Goal: Information Seeking & Learning: Learn about a topic

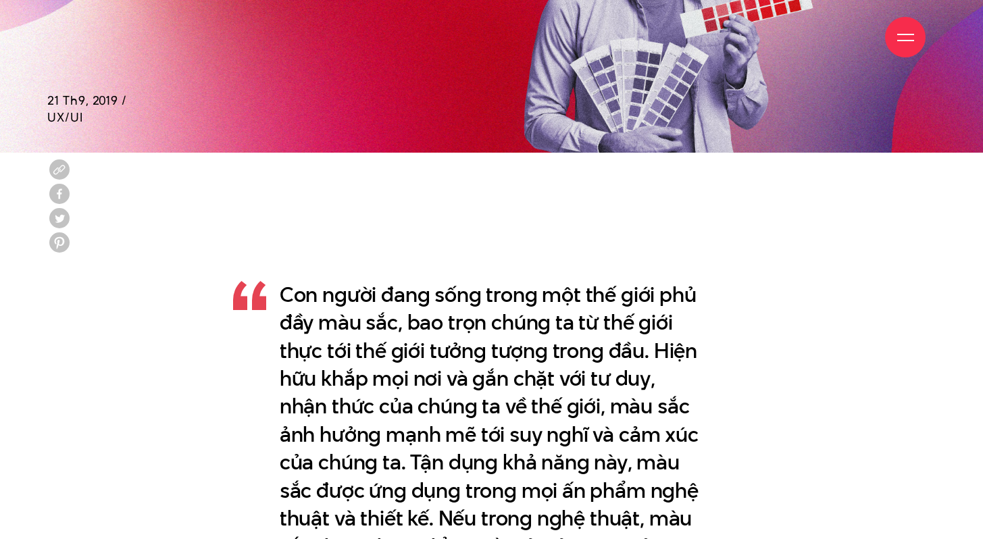
scroll to position [801, 0]
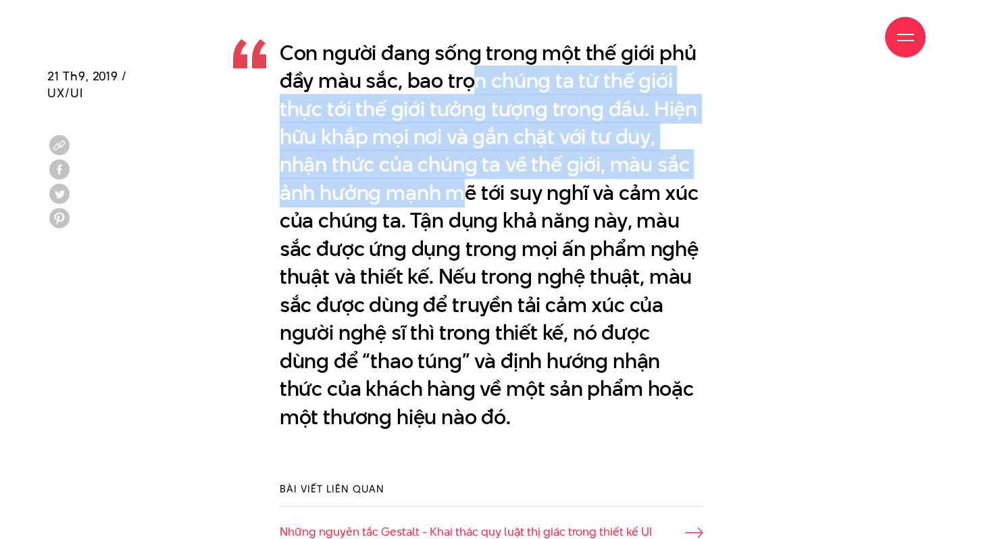
drag, startPoint x: 468, startPoint y: 116, endPoint x: 470, endPoint y: 184, distance: 68.3
click at [470, 184] on p "Con người đang sống trong một thế giới phủ đầy màu sắc, bao trọn chúng ta từ th…" at bounding box center [492, 235] width 424 height 393
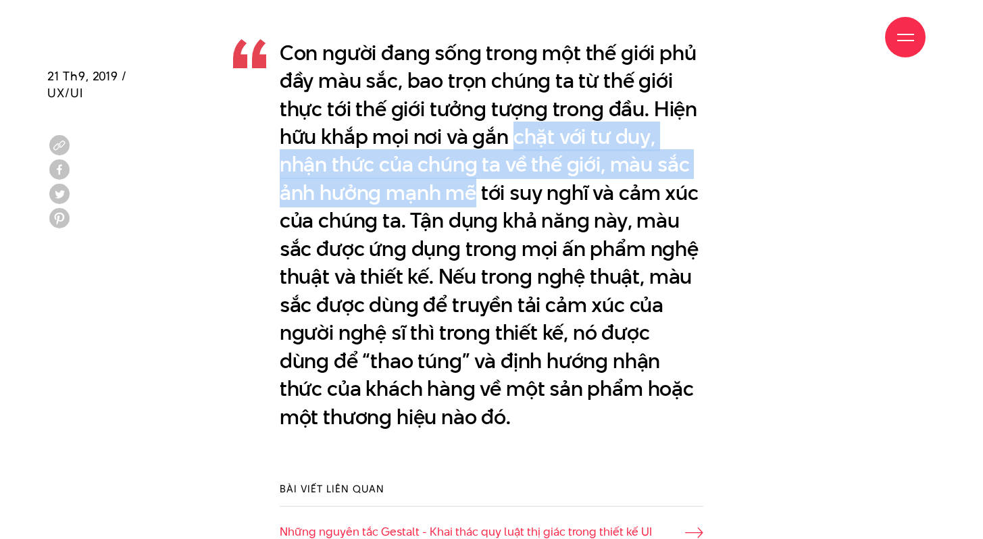
drag, startPoint x: 470, startPoint y: 184, endPoint x: 527, endPoint y: 129, distance: 79.8
click at [527, 129] on p "Con người đang sống trong một thế giới phủ đầy màu sắc, bao trọn chúng ta từ th…" at bounding box center [492, 235] width 424 height 393
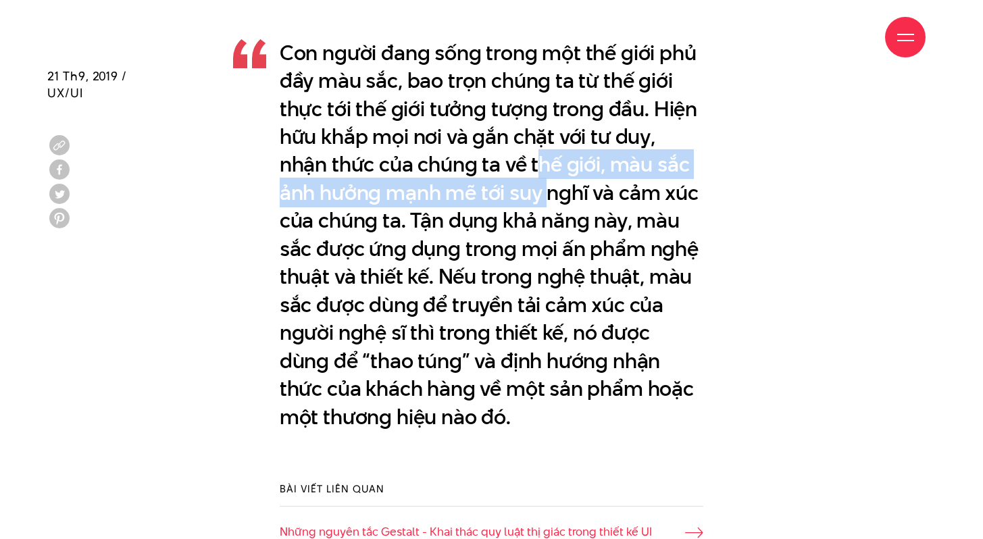
drag, startPoint x: 543, startPoint y: 178, endPoint x: 551, endPoint y: 206, distance: 29.7
click at [551, 206] on p "Con người đang sống trong một thế giới phủ đầy màu sắc, bao trọn chúng ta từ th…" at bounding box center [492, 235] width 424 height 393
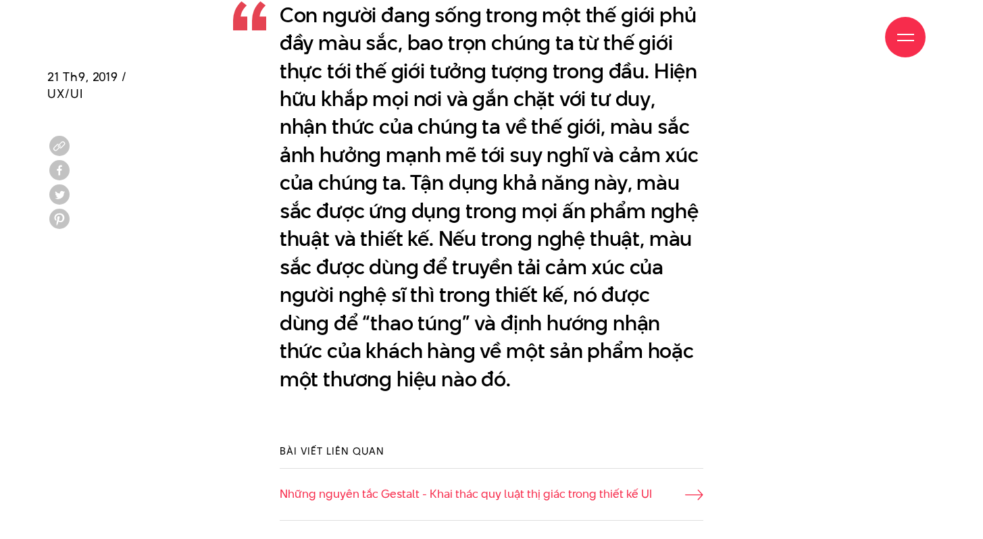
scroll to position [839, 0]
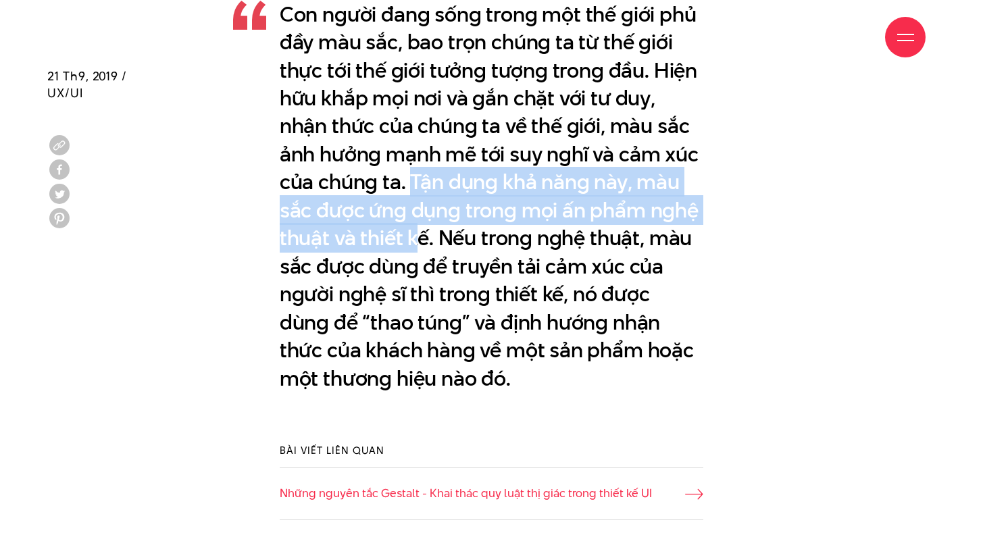
drag, startPoint x: 414, startPoint y: 183, endPoint x: 416, endPoint y: 236, distance: 52.8
click at [416, 236] on p "Con người đang sống trong một thế giới phủ đầy màu sắc, bao trọn chúng ta từ th…" at bounding box center [492, 197] width 424 height 393
drag, startPoint x: 416, startPoint y: 236, endPoint x: 418, endPoint y: 188, distance: 48.0
click at [420, 190] on p "Con người đang sống trong một thế giới phủ đầy màu sắc, bao trọn chúng ta từ th…" at bounding box center [492, 197] width 424 height 393
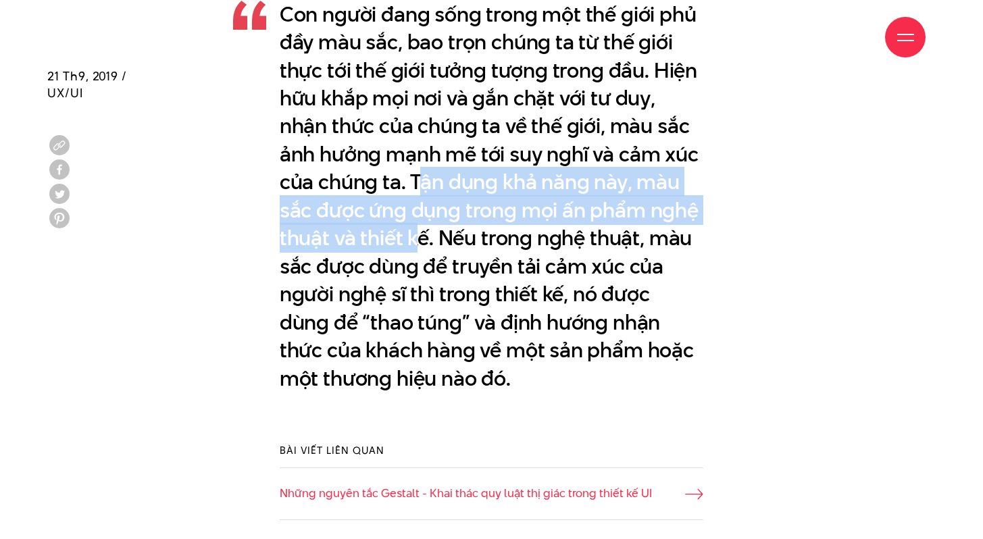
click at [418, 188] on p "Con người đang sống trong một thế giới phủ đầy màu sắc, bao trọn chúng ta từ th…" at bounding box center [492, 197] width 424 height 393
drag, startPoint x: 411, startPoint y: 182, endPoint x: 437, endPoint y: 233, distance: 56.8
click at [437, 233] on p "Con người đang sống trong một thế giới phủ đầy màu sắc, bao trọn chúng ta từ th…" at bounding box center [492, 197] width 424 height 393
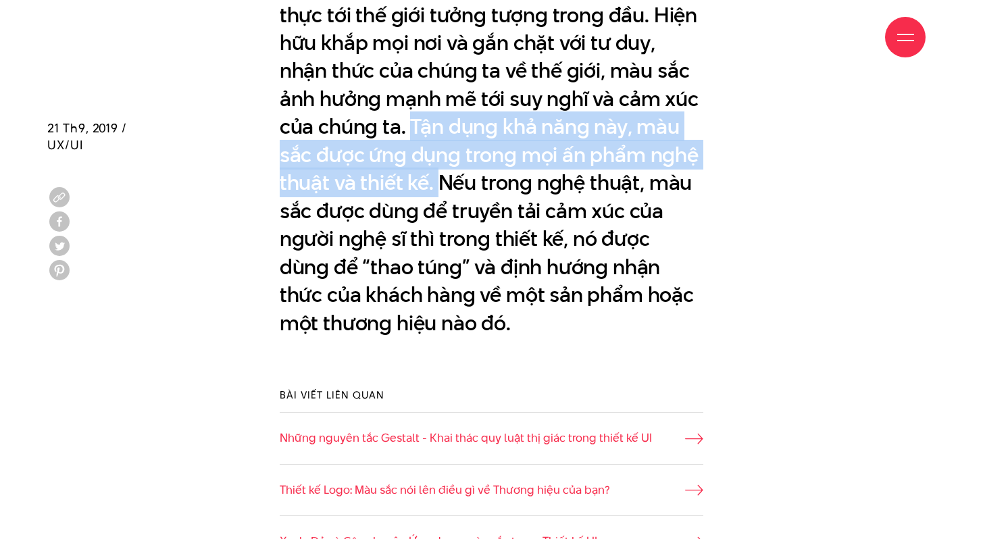
scroll to position [947, 0]
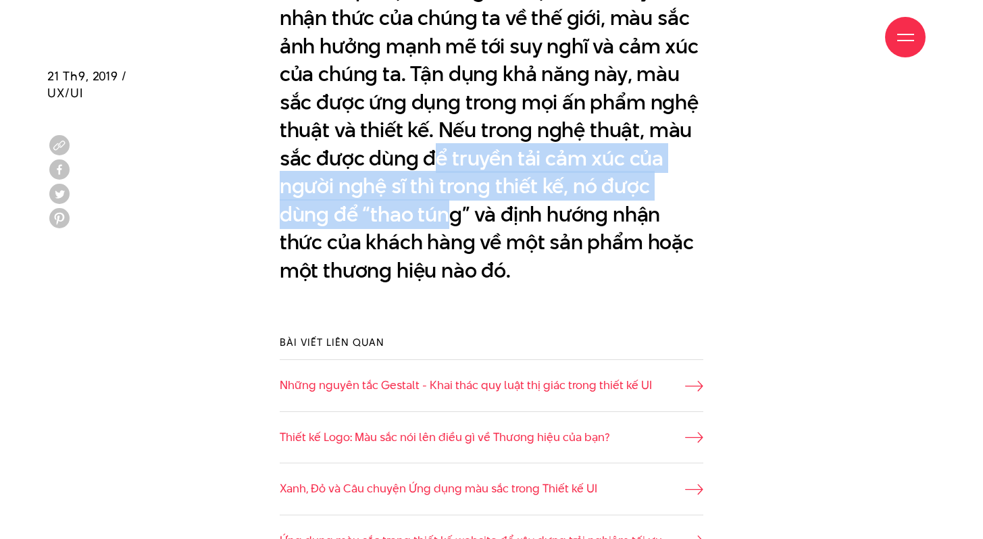
drag, startPoint x: 437, startPoint y: 162, endPoint x: 450, endPoint y: 228, distance: 66.9
click at [450, 228] on p "Con người đang sống trong một thế giới phủ đầy màu sắc, bao trọn chúng ta từ th…" at bounding box center [492, 89] width 424 height 393
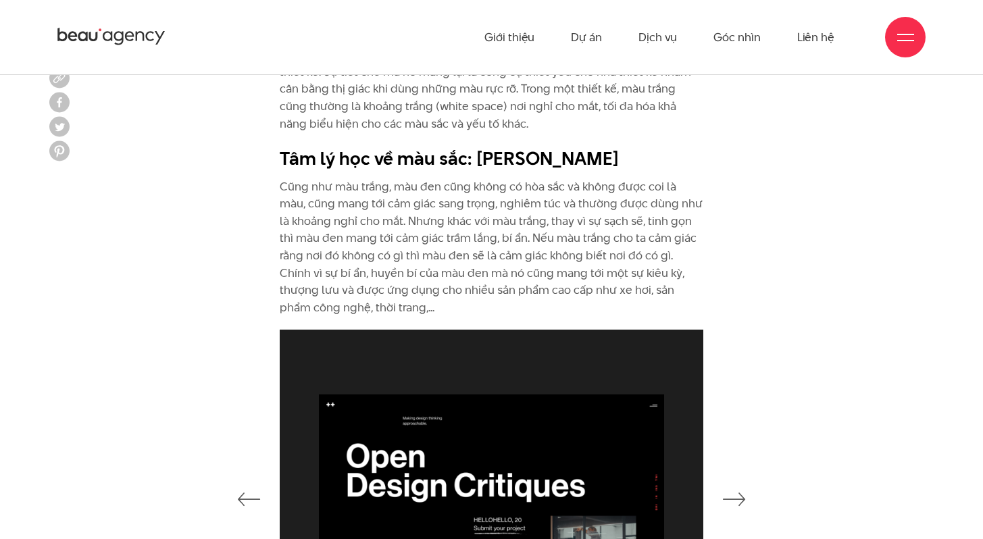
scroll to position [6630, 0]
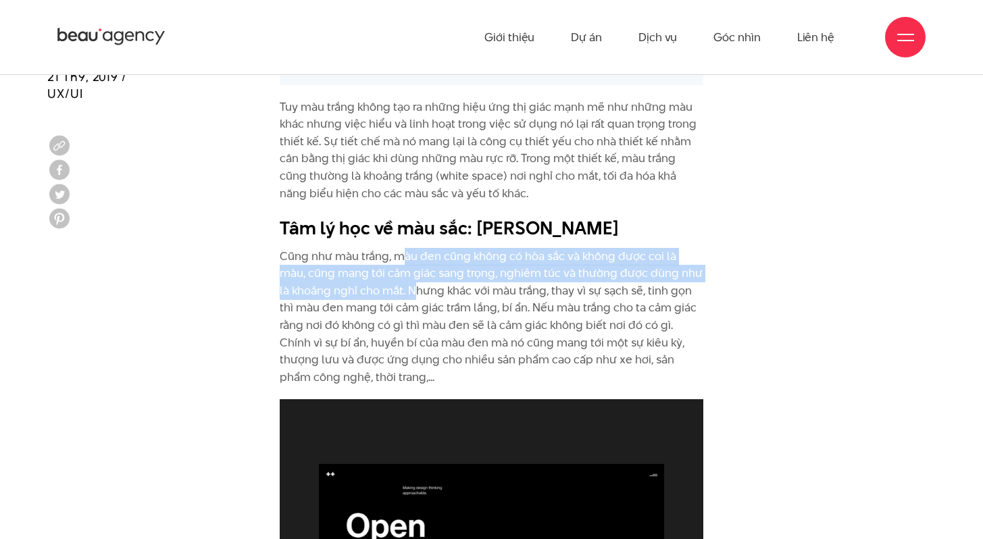
drag, startPoint x: 401, startPoint y: 220, endPoint x: 404, endPoint y: 264, distance: 43.4
click at [404, 264] on p "Cũng như màu trắng, màu đen cũng không có hòa sắc và không được coi là màu, cũn…" at bounding box center [492, 317] width 424 height 139
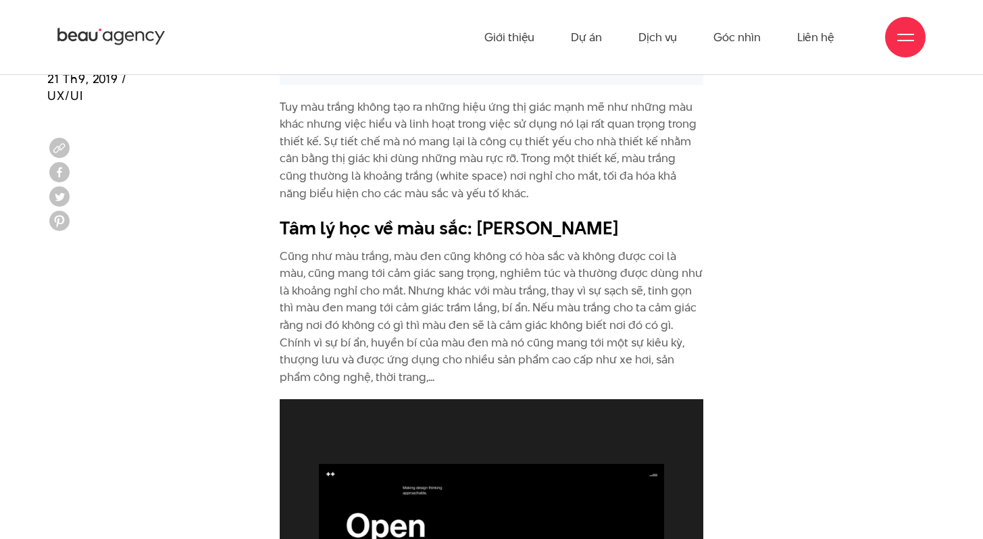
scroll to position [6654, 0]
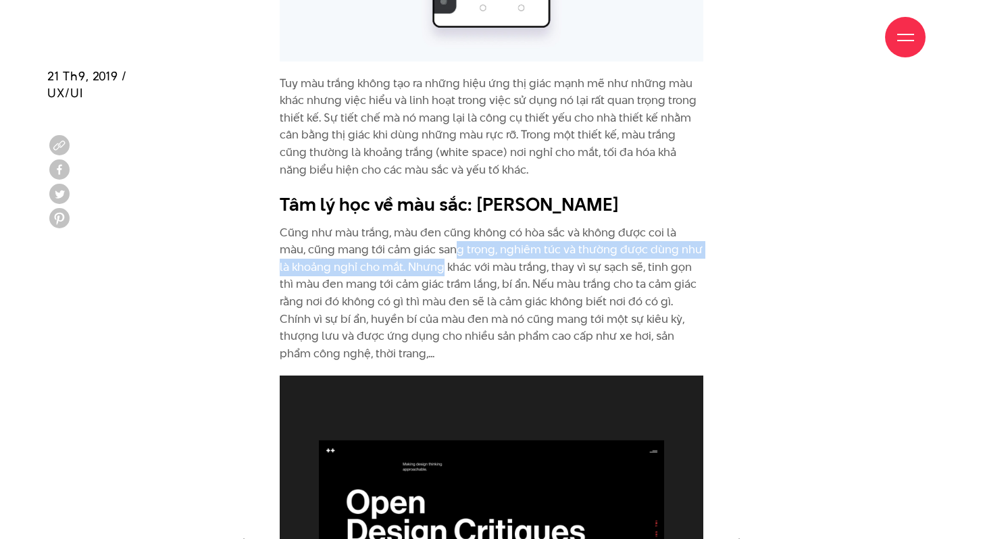
drag, startPoint x: 429, startPoint y: 214, endPoint x: 426, endPoint y: 263, distance: 49.4
click at [428, 259] on p "Cũng như màu trắng, màu đen cũng không có hòa sắc và không được coi là màu, cũn…" at bounding box center [492, 293] width 424 height 139
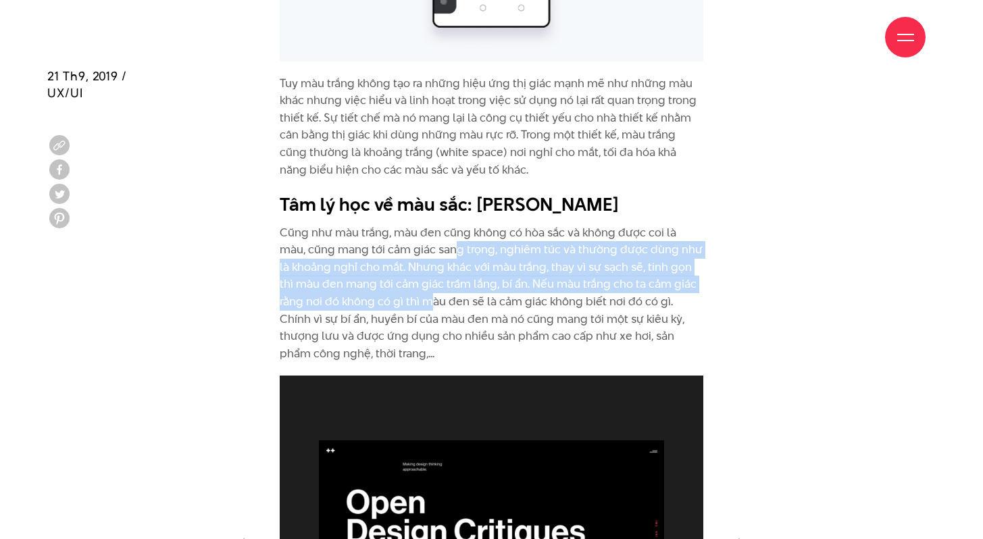
click at [426, 263] on p "Cũng như màu trắng, màu đen cũng không có hòa sắc và không được coi là màu, cũn…" at bounding box center [492, 293] width 424 height 139
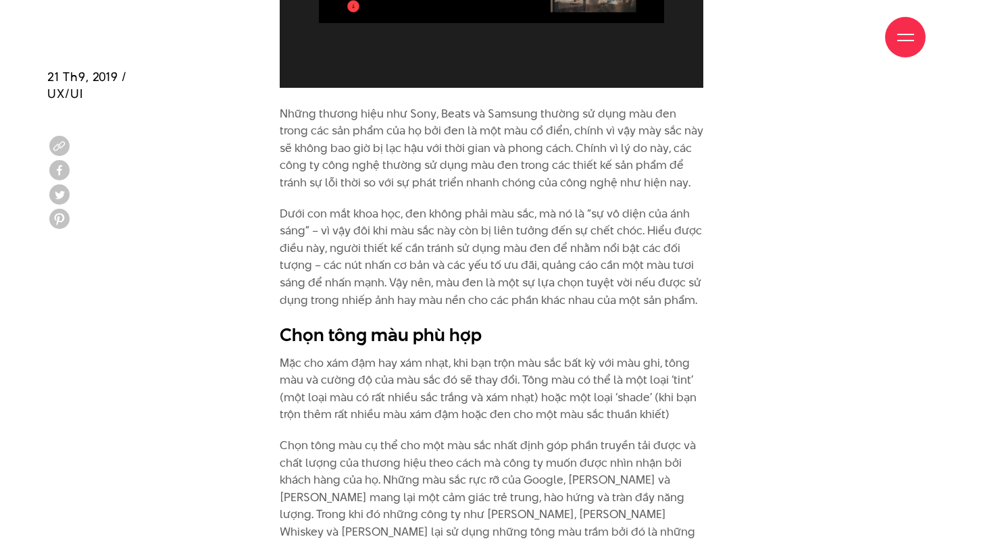
scroll to position [7261, 0]
drag, startPoint x: 591, startPoint y: 180, endPoint x: 306, endPoint y: 195, distance: 285.6
click at [306, 205] on p "Dưới con mắt khoa học, đen không phải màu sắc, mà nó là “sự vô diện của ánh sán…" at bounding box center [492, 257] width 424 height 104
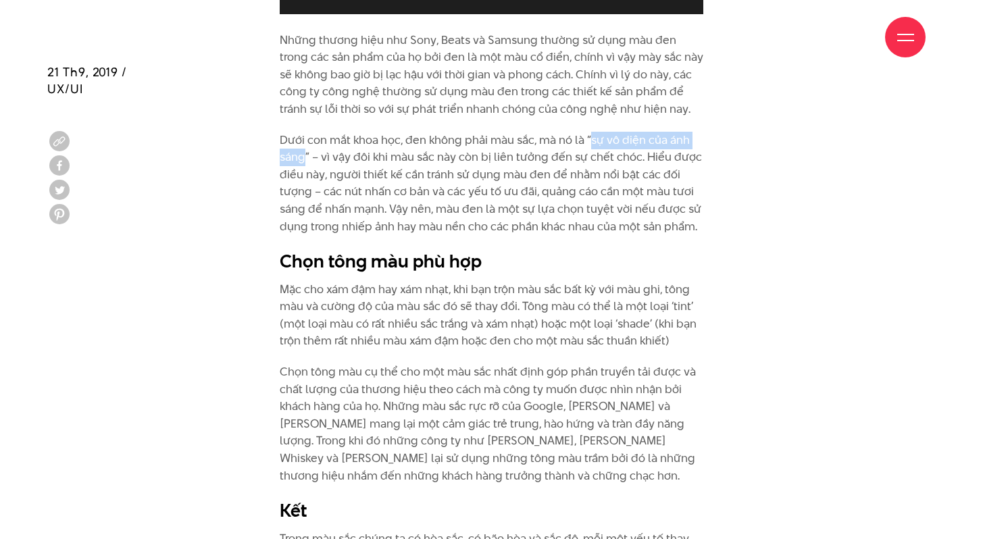
scroll to position [7337, 0]
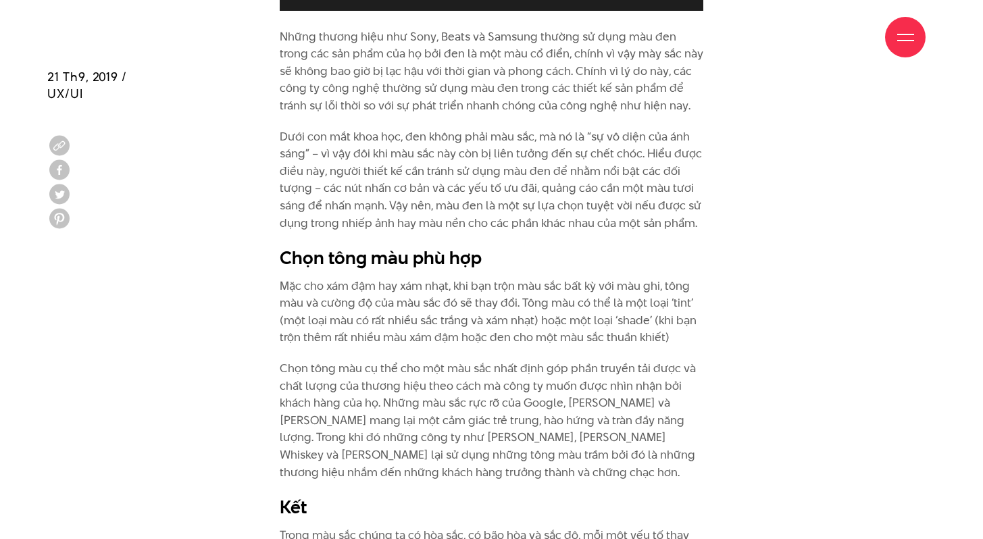
click at [396, 278] on p "Mặc cho xám đậm hay xám nhạt, khi bạn trộn màu sắc bất kỳ với màu ghi, tông màu…" at bounding box center [492, 312] width 424 height 69
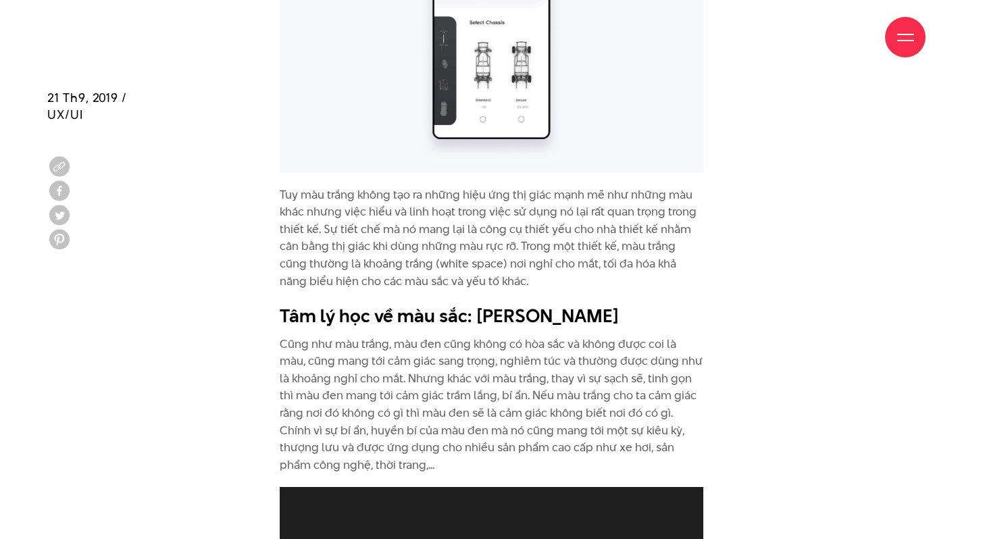
scroll to position [6563, 0]
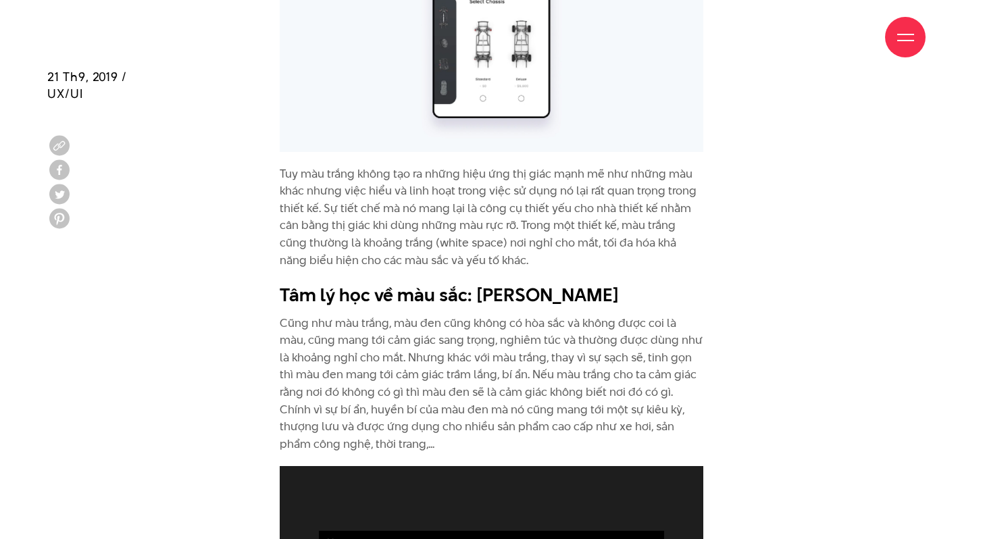
click at [567, 315] on p "Cũng như màu trắng, màu đen cũng không có hòa sắc và không được coi là màu, cũn…" at bounding box center [492, 384] width 424 height 139
click at [559, 325] on p "Cũng như màu trắng, màu đen cũng không có hòa sắc và không được coi là màu, cũn…" at bounding box center [492, 384] width 424 height 139
click at [577, 315] on p "Cũng như màu trắng, màu đen cũng không có hòa sắc và không được coi là màu, cũn…" at bounding box center [492, 384] width 424 height 139
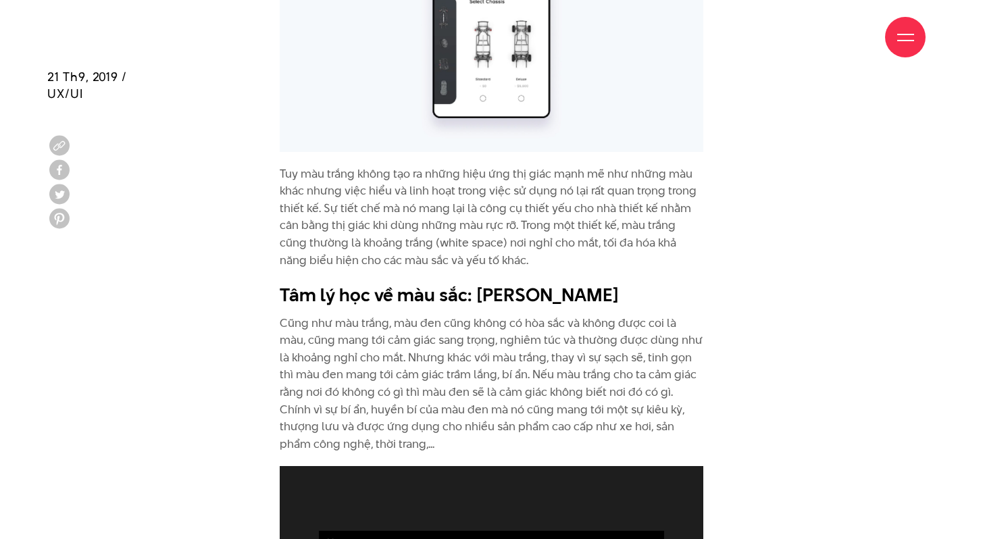
click at [577, 315] on p "Cũng như màu trắng, màu đen cũng không có hòa sắc và không được coi là màu, cũn…" at bounding box center [492, 384] width 424 height 139
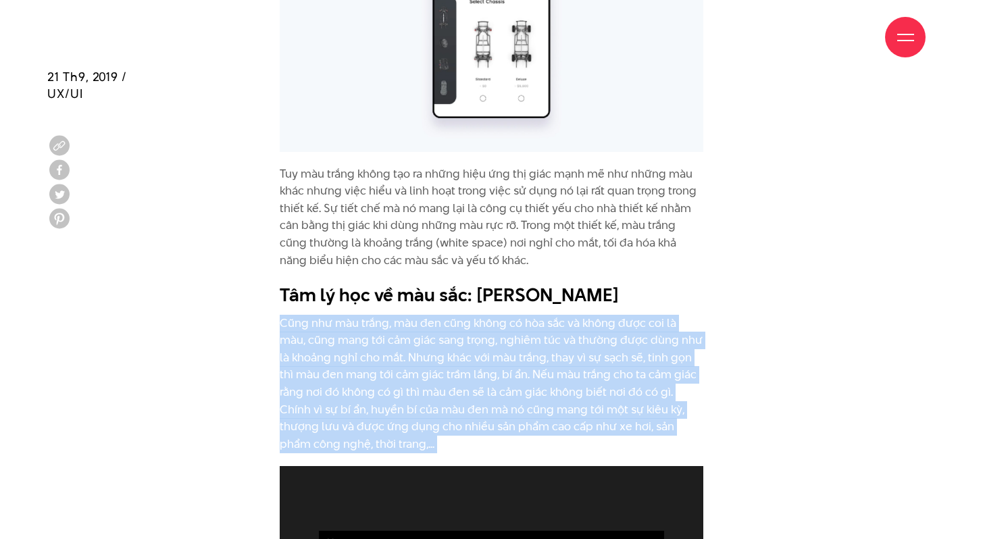
click at [577, 315] on p "Cũng như màu trắng, màu đen cũng không có hòa sắc và không được coi là màu, cũn…" at bounding box center [492, 384] width 424 height 139
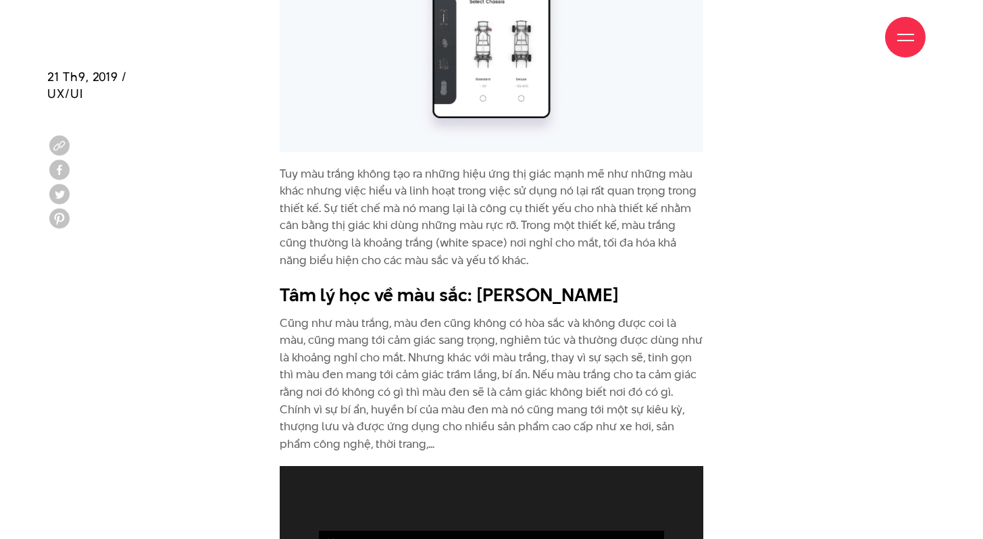
click at [566, 322] on p "Cũng như màu trắng, màu đen cũng không có hòa sắc và không được coi là màu, cũn…" at bounding box center [492, 384] width 424 height 139
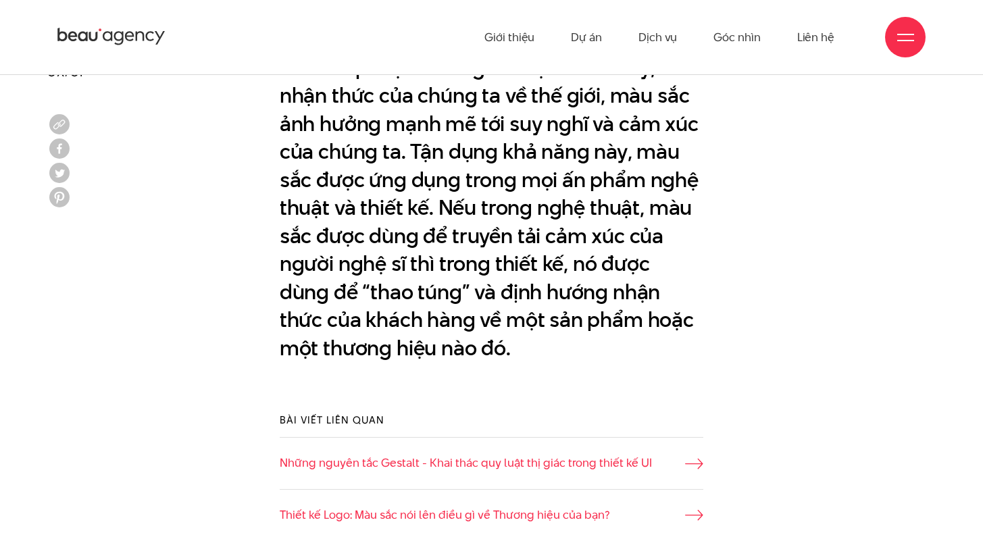
scroll to position [849, 0]
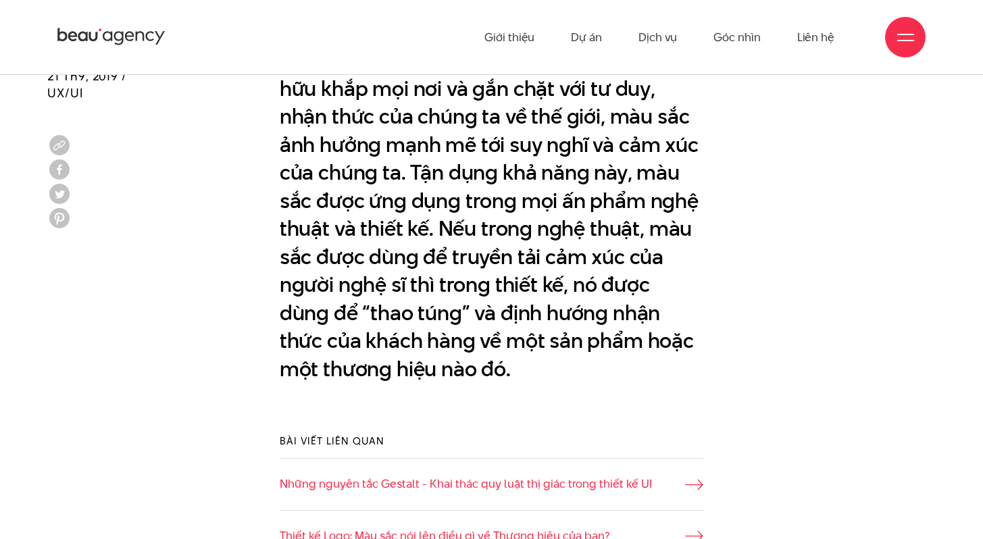
click at [559, 200] on p "Con người đang sống trong một thế giới phủ đầy màu sắc, bao trọn chúng ta từ th…" at bounding box center [492, 187] width 424 height 393
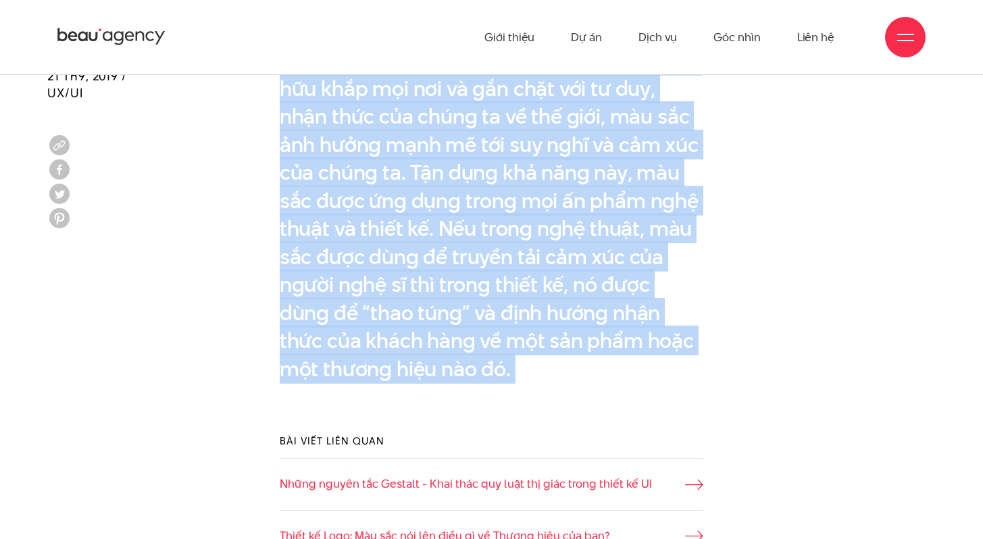
click at [523, 316] on p "Con người đang sống trong một thế giới phủ đầy màu sắc, bao trọn chúng ta từ th…" at bounding box center [492, 187] width 424 height 393
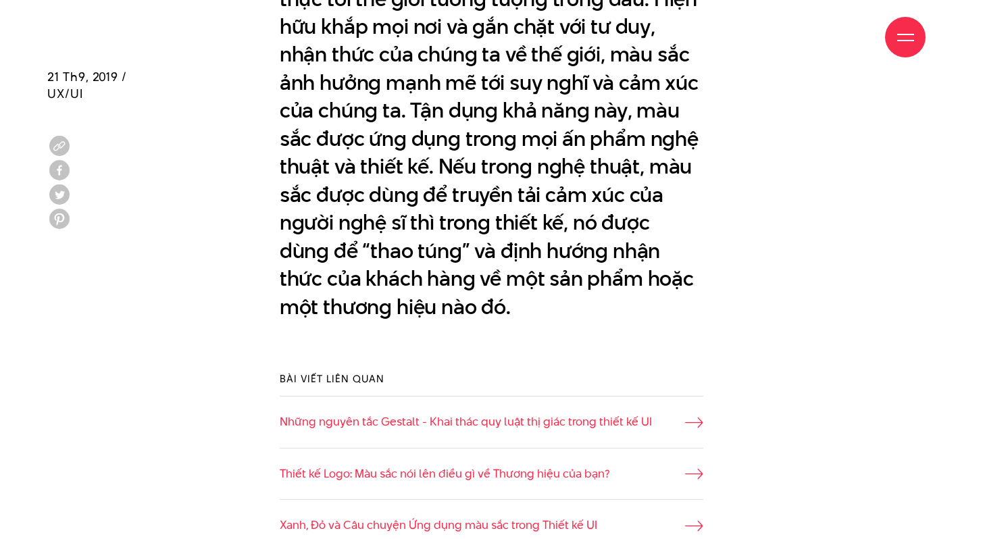
scroll to position [910, 0]
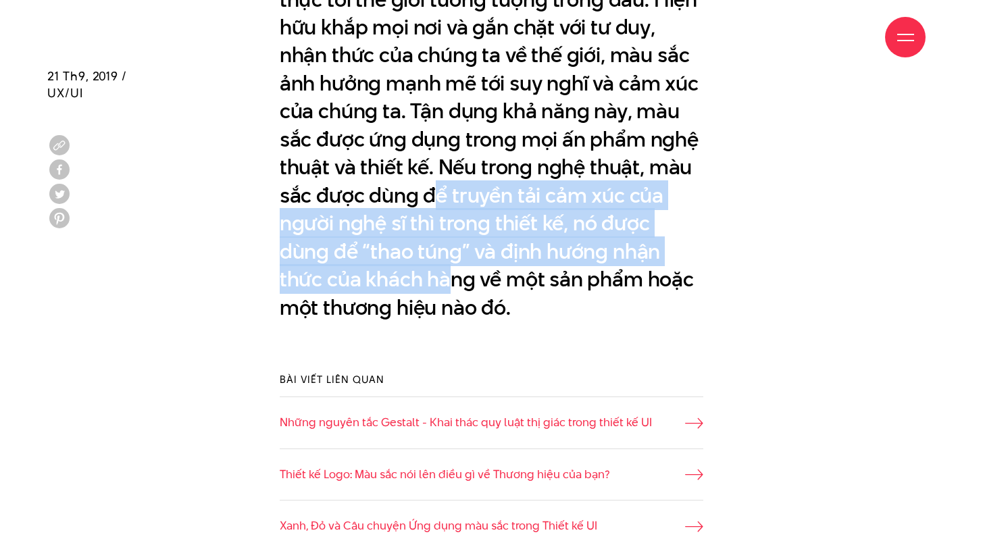
drag, startPoint x: 441, startPoint y: 206, endPoint x: 451, endPoint y: 273, distance: 67.8
click at [454, 273] on p "Con người đang sống trong một thế giới phủ đầy màu sắc, bao trọn chúng ta từ th…" at bounding box center [492, 126] width 424 height 393
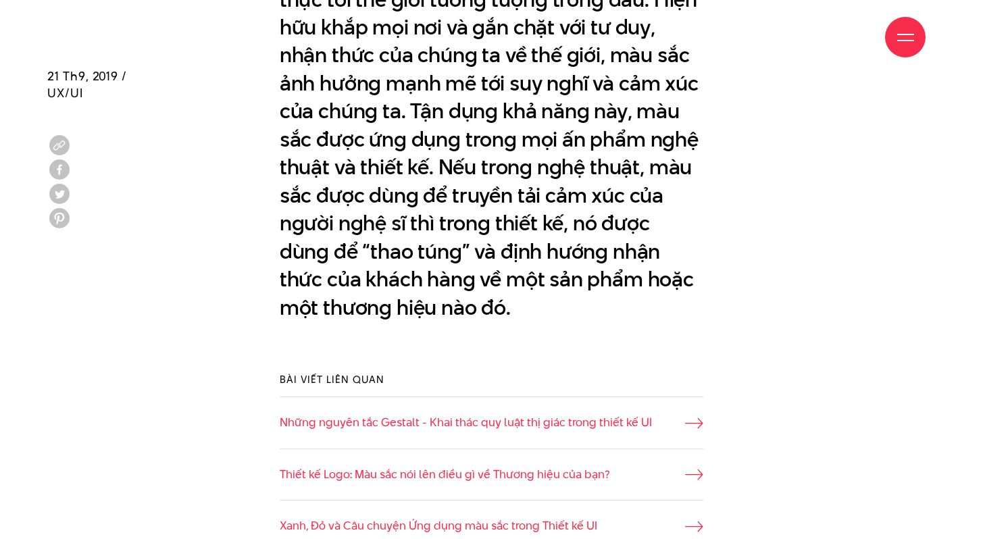
click at [452, 273] on p "Con người đang sống trong một thế giới phủ đầy màu sắc, bao trọn chúng ta từ th…" at bounding box center [492, 126] width 424 height 393
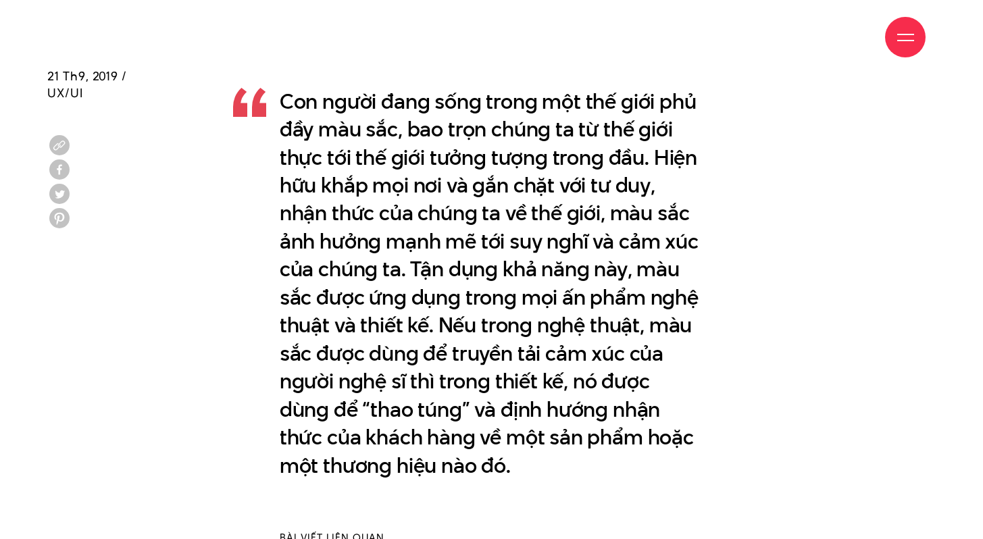
scroll to position [756, 0]
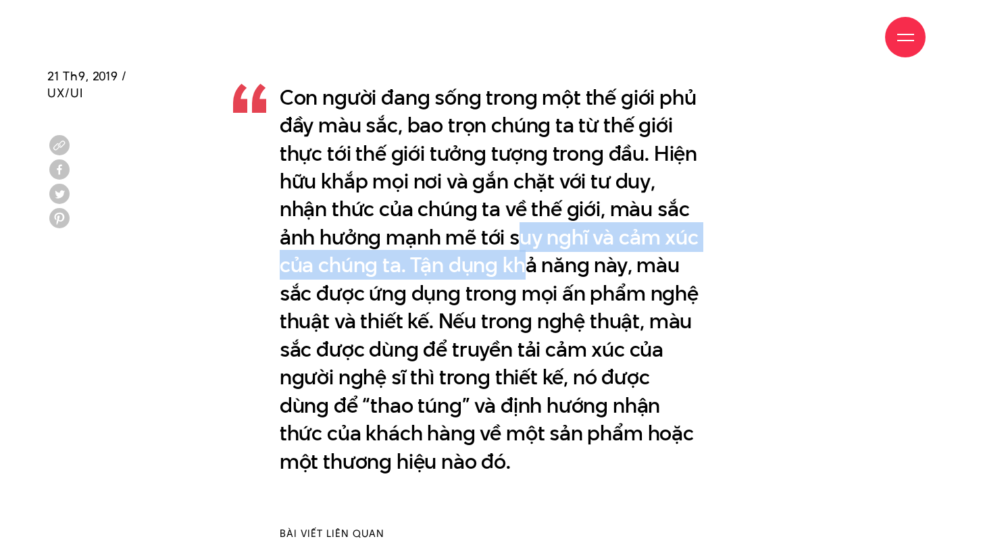
drag, startPoint x: 515, startPoint y: 242, endPoint x: 514, endPoint y: 266, distance: 23.7
click at [517, 267] on p "Con người đang sống trong một thế giới phủ đầy màu sắc, bao trọn chúng ta từ th…" at bounding box center [492, 280] width 424 height 393
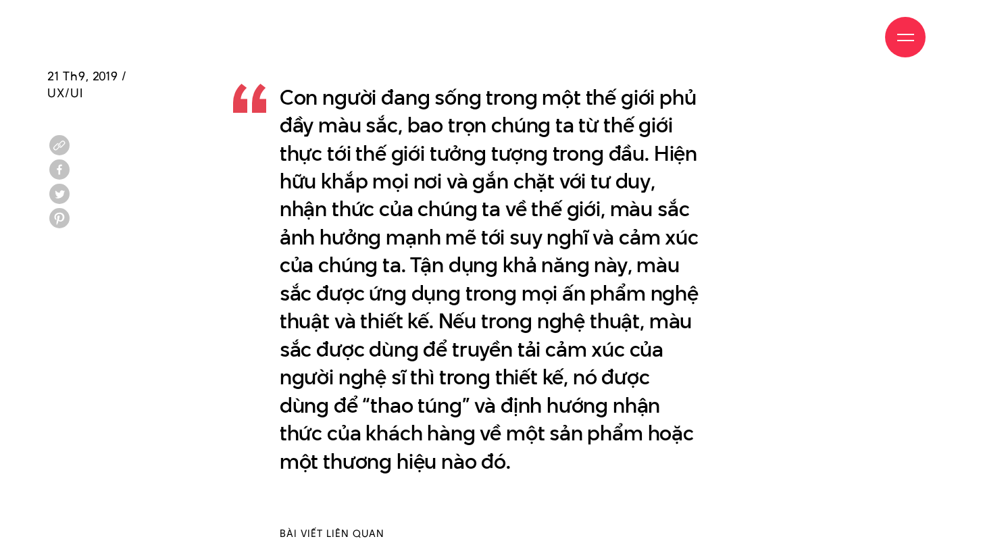
click at [485, 246] on p "Con người đang sống trong một thế giới phủ đầy màu sắc, bao trọn chúng ta từ th…" at bounding box center [492, 280] width 424 height 393
click at [484, 246] on p "Con người đang sống trong một thế giới phủ đầy màu sắc, bao trọn chúng ta từ th…" at bounding box center [492, 280] width 424 height 393
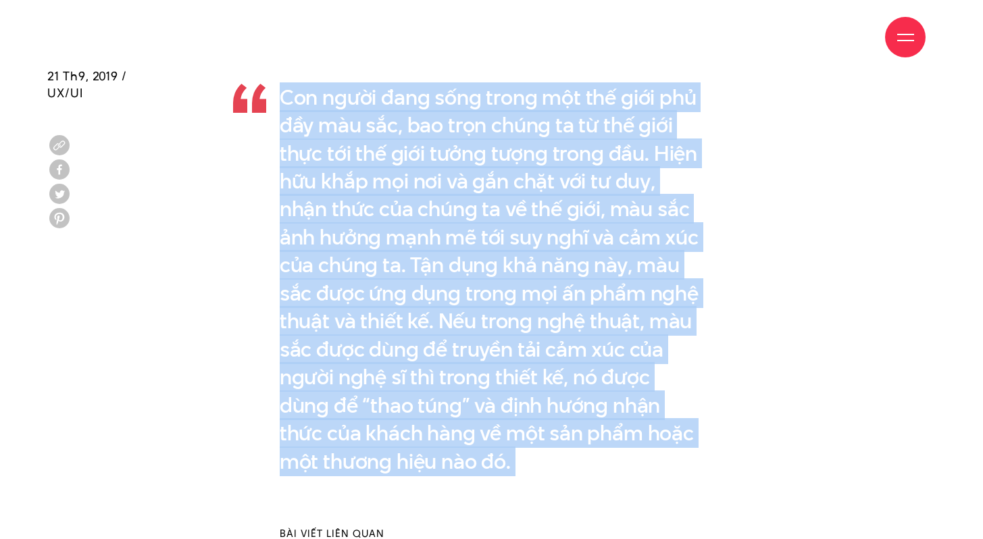
click at [484, 246] on p "Con người đang sống trong một thế giới phủ đầy màu sắc, bao trọn chúng ta từ th…" at bounding box center [492, 280] width 424 height 393
click at [489, 331] on p "Con người đang sống trong một thế giới phủ đầy màu sắc, bao trọn chúng ta từ th…" at bounding box center [492, 280] width 424 height 393
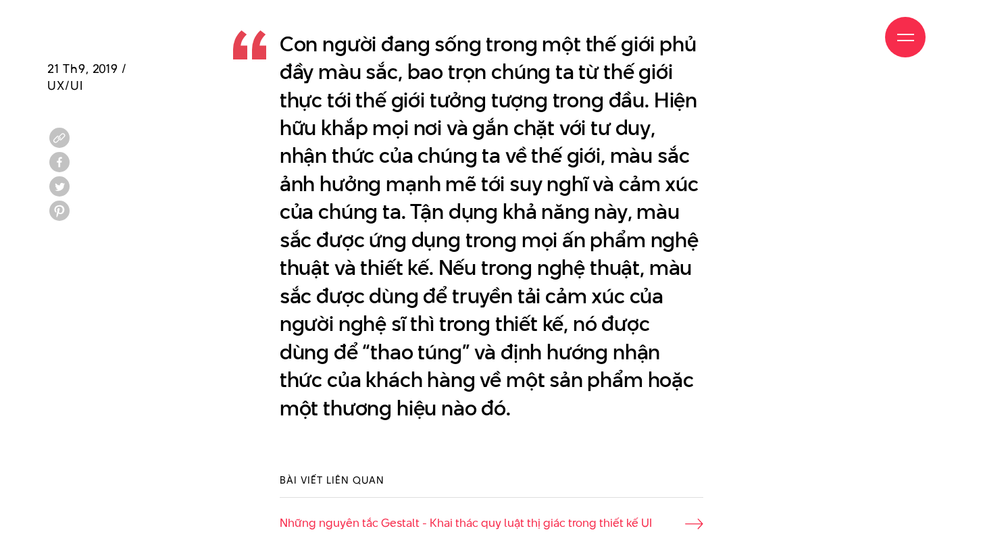
scroll to position [819, 0]
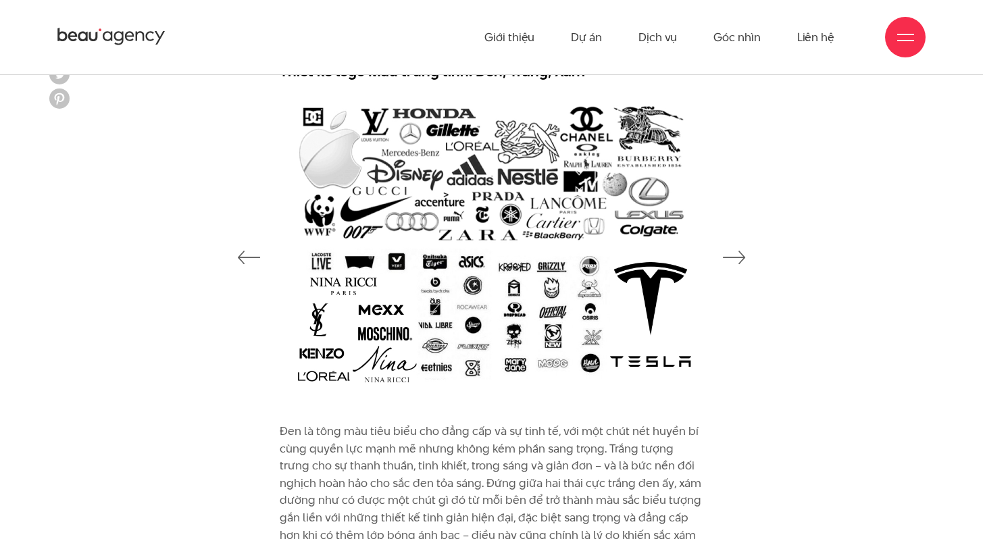
scroll to position [4510, 0]
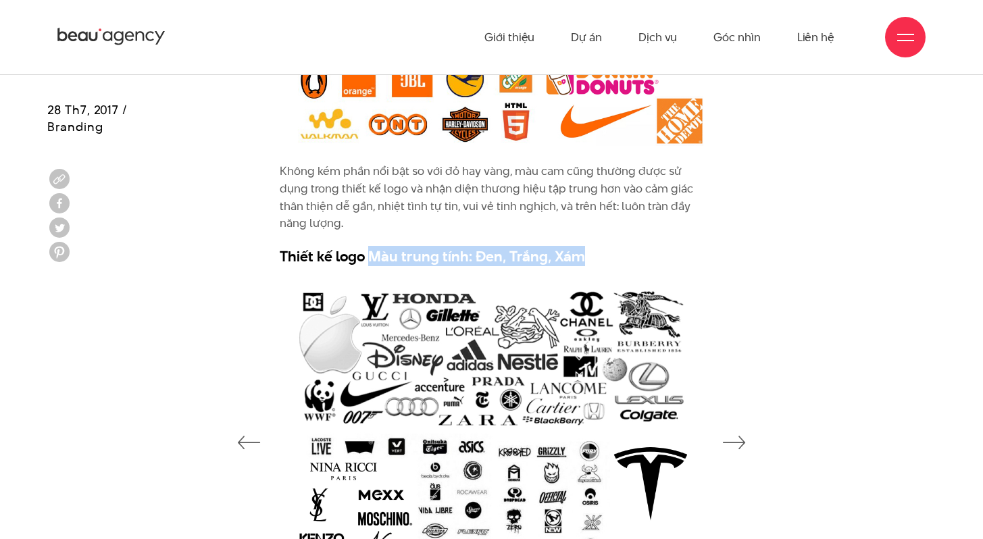
drag, startPoint x: 369, startPoint y: 272, endPoint x: 578, endPoint y: 274, distance: 209.5
click at [578, 266] on strong "Thiết kế logo Màu trung tính: Đen, Trắng, Xám" at bounding box center [432, 256] width 305 height 20
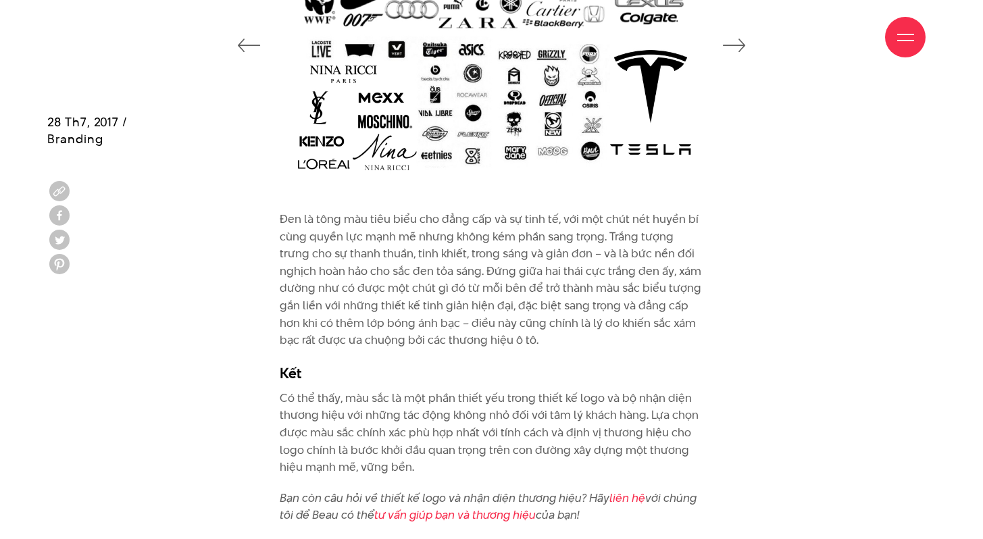
scroll to position [4921, 0]
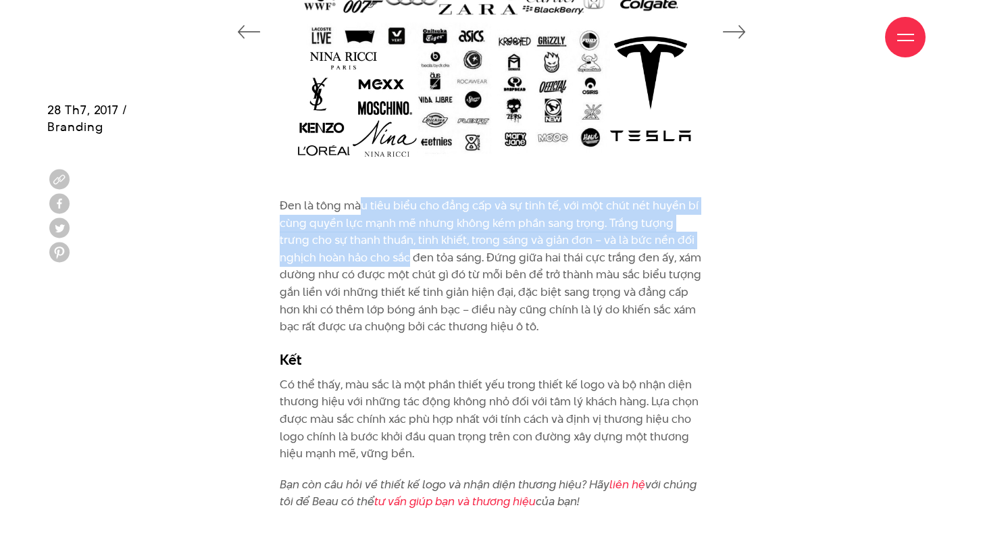
drag, startPoint x: 357, startPoint y: 226, endPoint x: 368, endPoint y: 270, distance: 45.4
click at [368, 270] on p "Đen là tông màu tiêu biểu cho đẳng cấp và sự tinh tế, với một chút nét huyền bí…" at bounding box center [492, 266] width 424 height 139
drag, startPoint x: 279, startPoint y: 224, endPoint x: 445, endPoint y: 276, distance: 173.7
click at [445, 276] on p "Đen là tông màu tiêu biểu cho đẳng cấp và sự tinh tế, với một chút nét huyền bí…" at bounding box center [492, 266] width 424 height 139
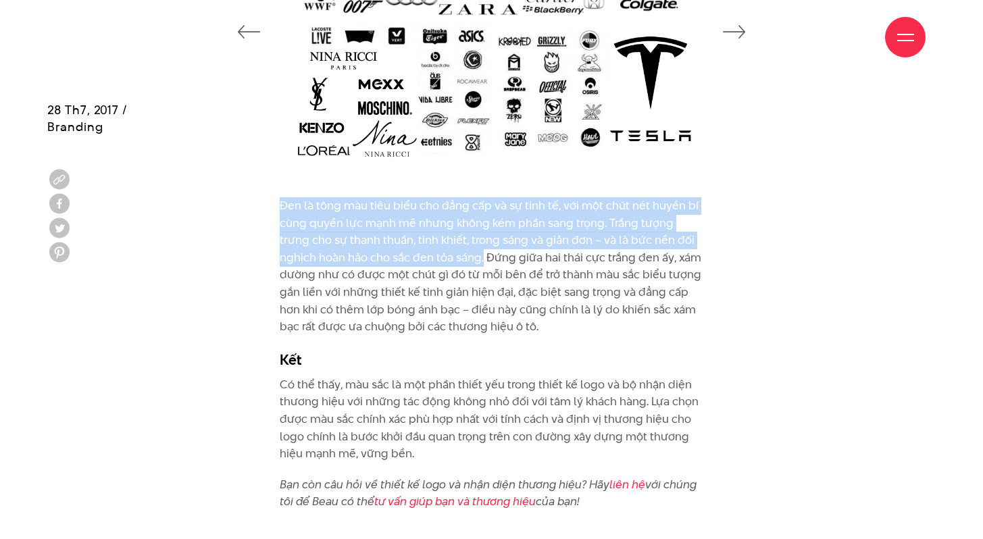
click at [291, 234] on p "Đen là tông màu tiêu biểu cho đẳng cấp và sự tinh tế, với một chút nét huyền bí…" at bounding box center [492, 266] width 424 height 139
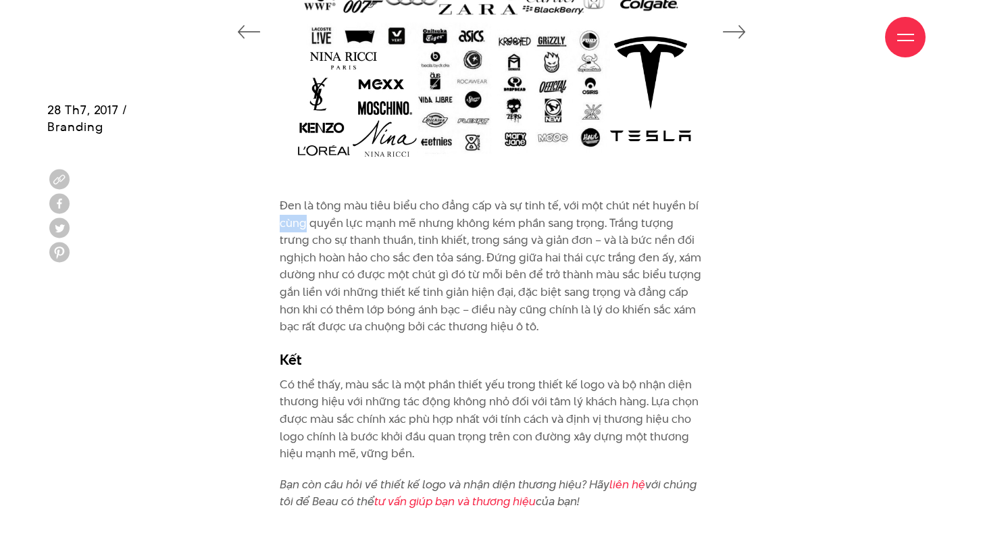
click at [291, 234] on p "Đen là tông màu tiêu biểu cho đẳng cấp và sự tinh tế, với một chút nét huyền bí…" at bounding box center [492, 266] width 424 height 139
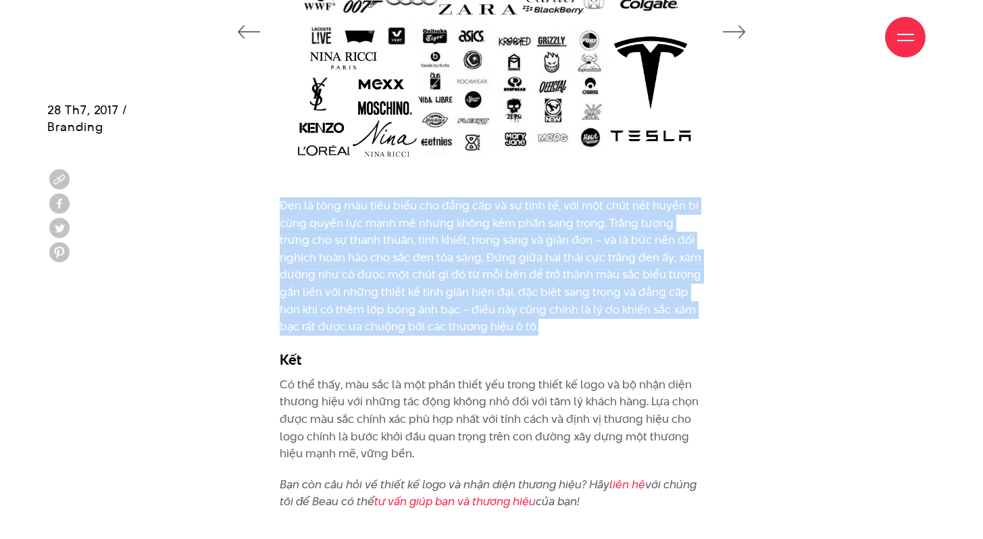
drag, startPoint x: 291, startPoint y: 234, endPoint x: 378, endPoint y: 319, distance: 121.8
click at [378, 319] on p "Đen là tông màu tiêu biểu cho đẳng cấp và sự tinh tế, với một chút nét huyền bí…" at bounding box center [492, 266] width 424 height 139
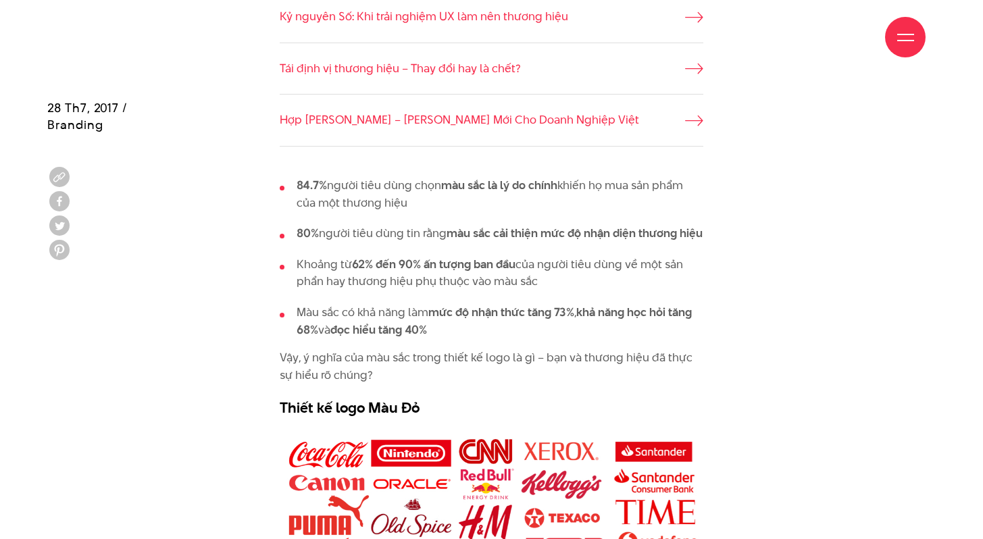
scroll to position [726, 0]
click at [407, 211] on ul "84.7% người tiêu dùng chọn màu sắc là lý do chính khiến họ mua sản phẩm của một…" at bounding box center [492, 256] width 424 height 161
click at [420, 293] on ul "84.7% người tiêu dùng chọn màu sắc là lý do chính khiến họ mua sản phẩm của một…" at bounding box center [492, 256] width 424 height 161
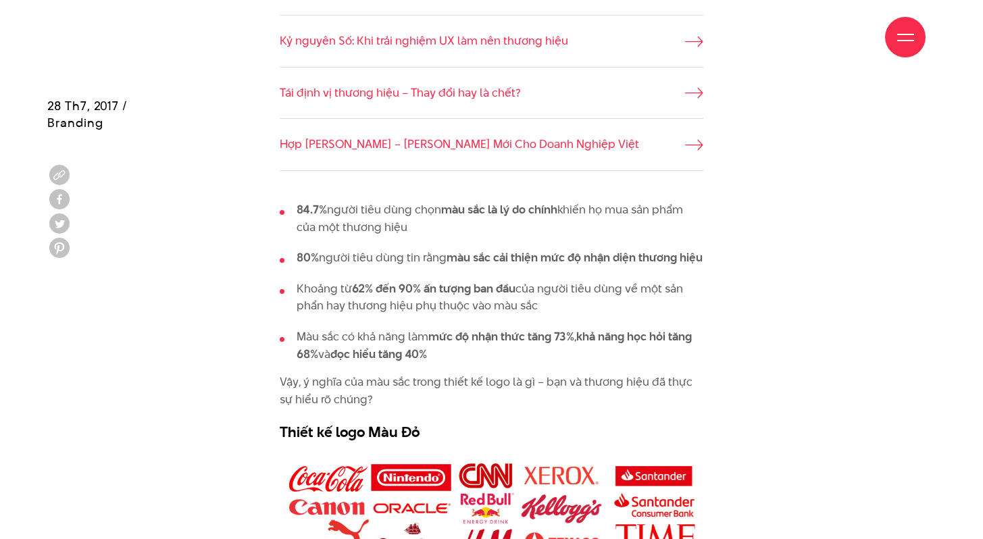
scroll to position [695, 0]
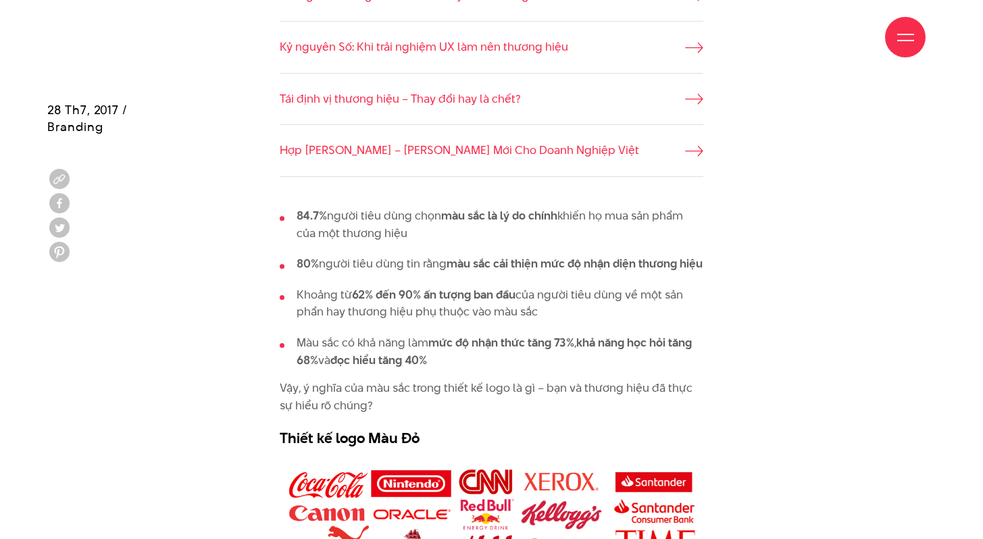
click at [577, 260] on strong "màu sắc cải thiện mức độ nhận diện thương hiệu" at bounding box center [575, 263] width 256 height 16
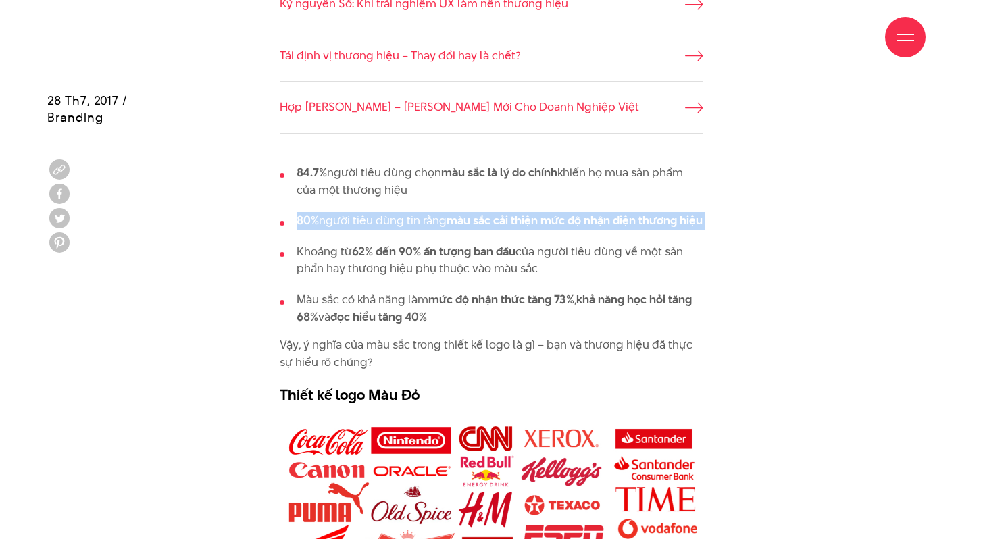
scroll to position [754, 0]
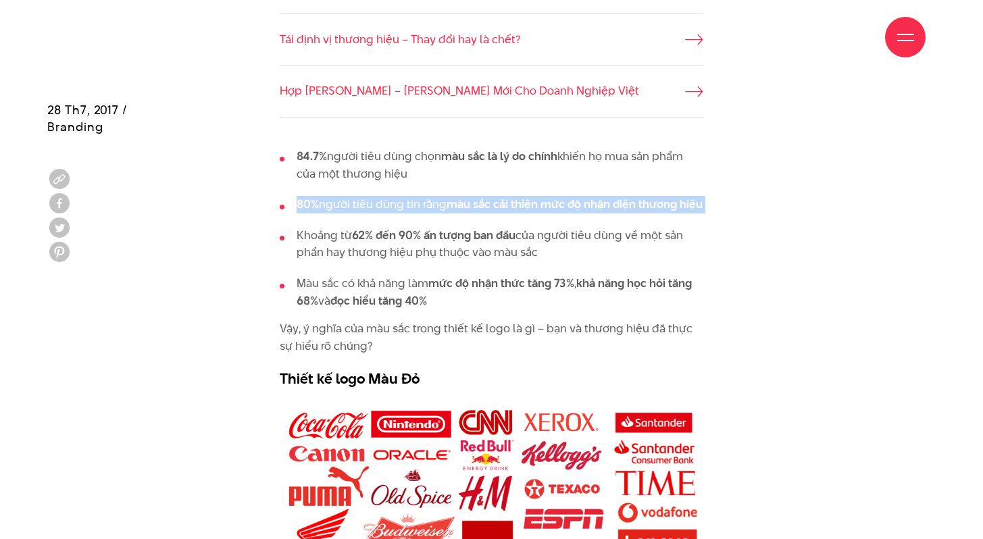
click at [543, 253] on li "Khoảng từ 62% đến 90% ấn tượng ban đầu của người tiêu dùng về một sản phẩn hay …" at bounding box center [492, 244] width 424 height 34
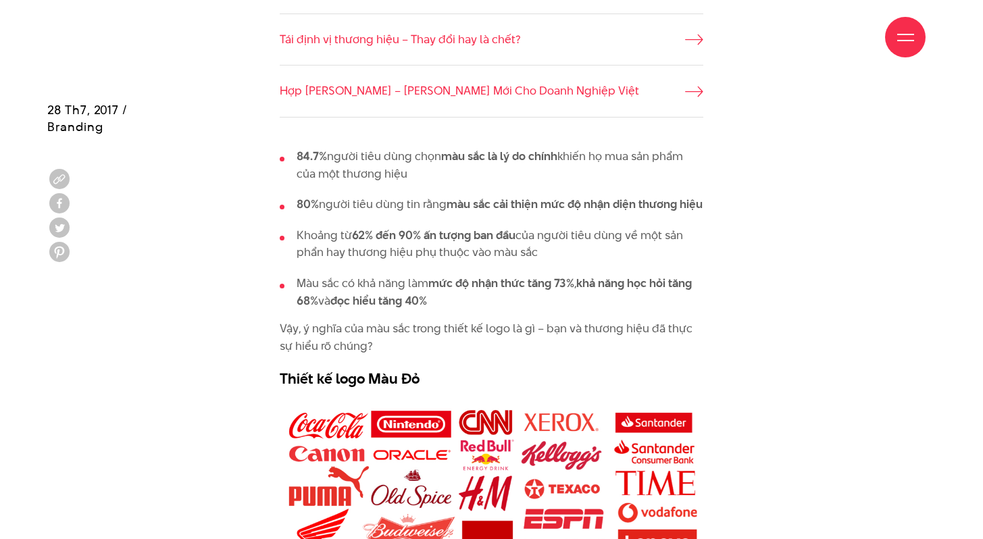
click at [543, 253] on li "Khoảng từ 62% đến 90% ấn tượng ban đầu của người tiêu dùng về một sản phẩn hay …" at bounding box center [492, 244] width 424 height 34
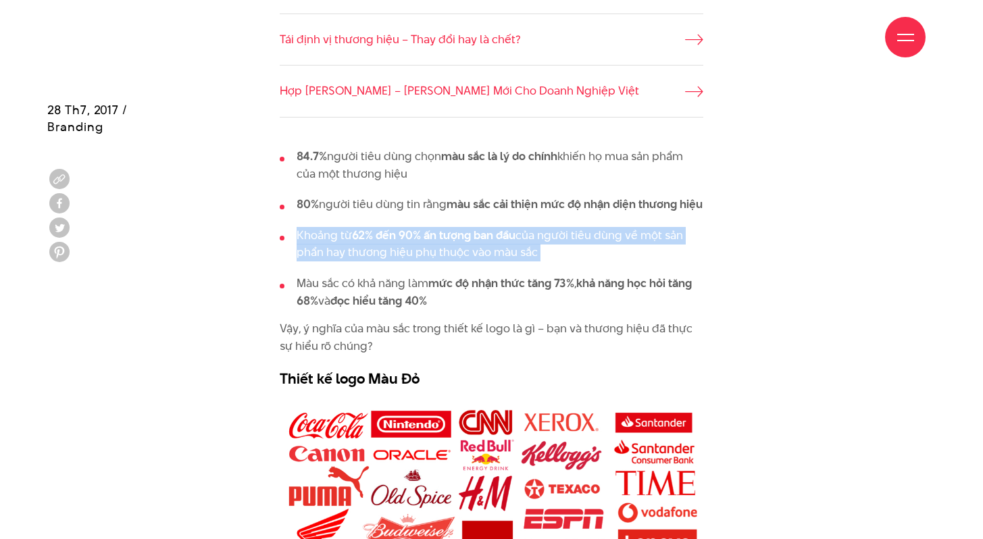
click at [523, 292] on li "Màu sắc có khả năng làm mức độ nhận thức tăng 73% , khả năng học hỏi tăng 68% v…" at bounding box center [492, 292] width 424 height 34
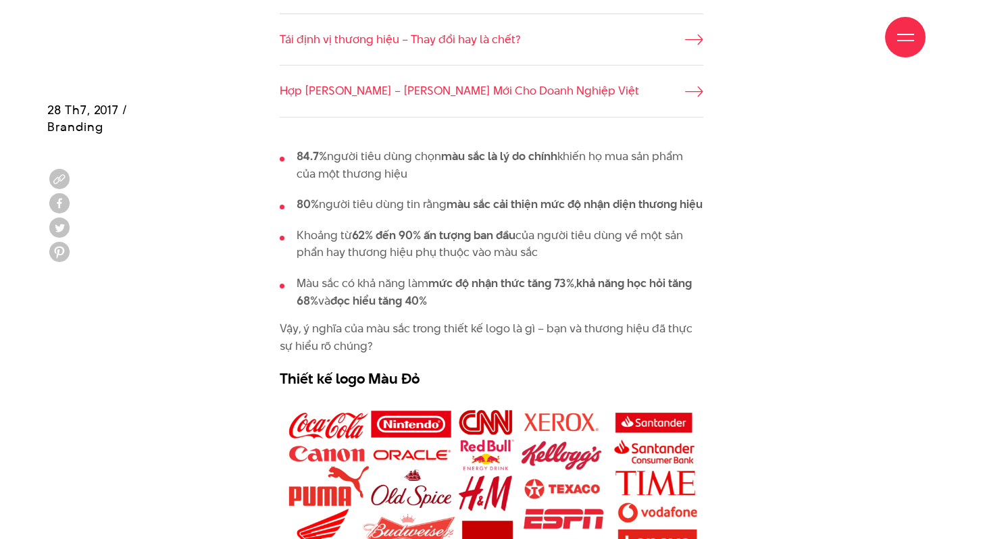
click at [523, 292] on li "Màu sắc có khả năng làm mức độ nhận thức tăng 73% , khả năng học hỏi tăng 68% v…" at bounding box center [492, 292] width 424 height 34
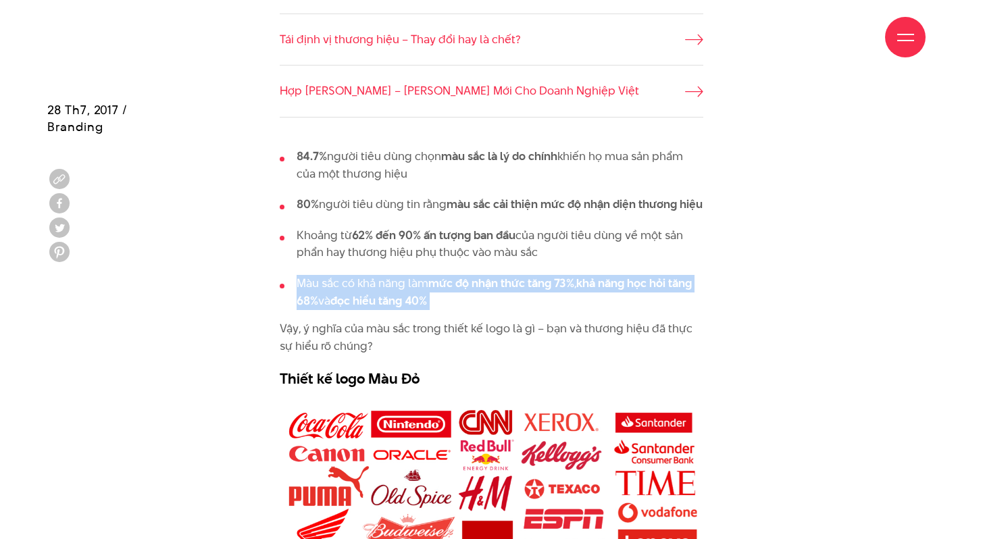
click at [504, 330] on p "Vậy, ý nghĩa của màu sắc trong thiết kế logo là gì – bạn và thương hiệu đã thực…" at bounding box center [492, 337] width 424 height 34
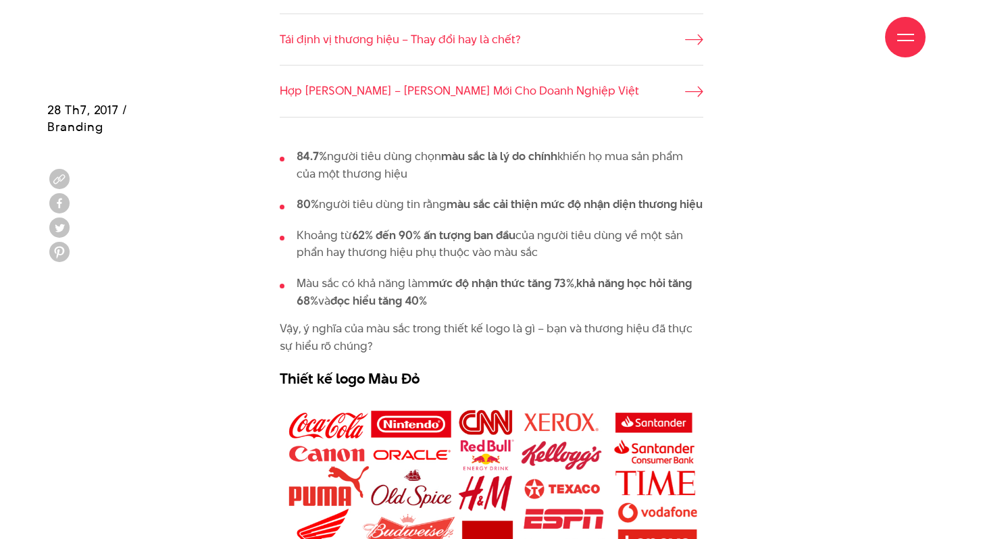
click at [504, 330] on p "Vậy, ý nghĩa của màu sắc trong thiết kế logo là gì – bạn và thương hiệu đã thực…" at bounding box center [492, 337] width 424 height 34
click at [503, 160] on strong "màu sắc là lý do chính" at bounding box center [499, 156] width 116 height 16
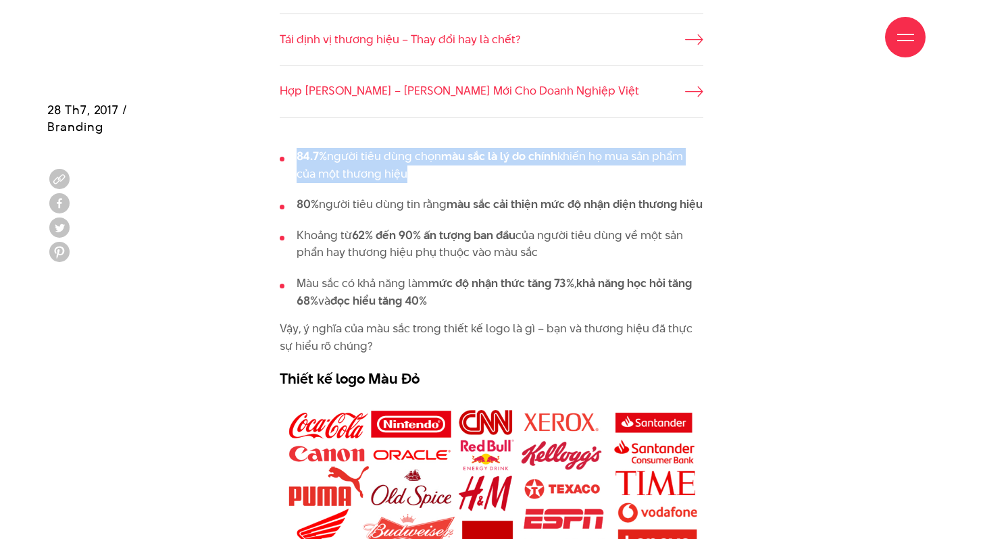
click at [503, 160] on strong "màu sắc là lý do chính" at bounding box center [499, 156] width 116 height 16
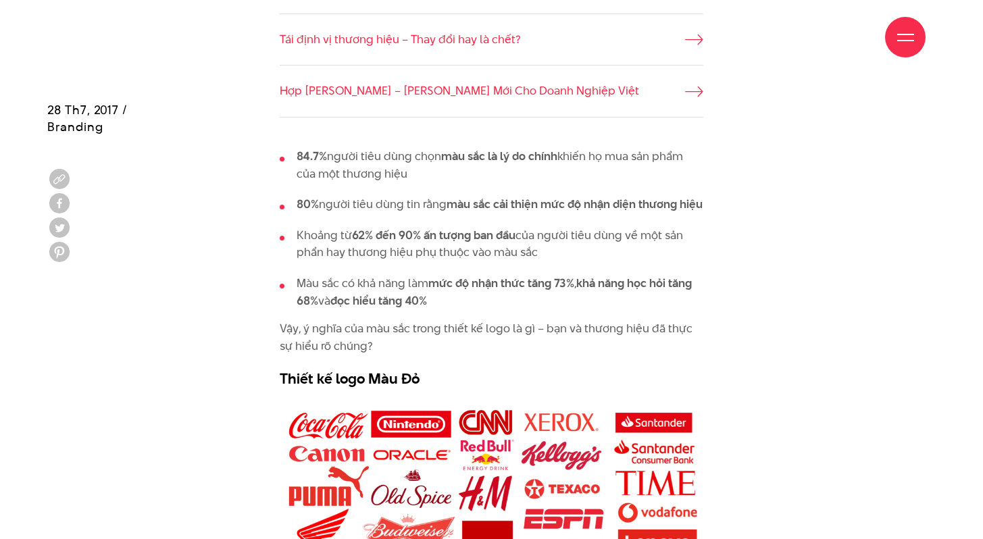
click at [356, 227] on strong "62% đến 90%" at bounding box center [386, 235] width 69 height 16
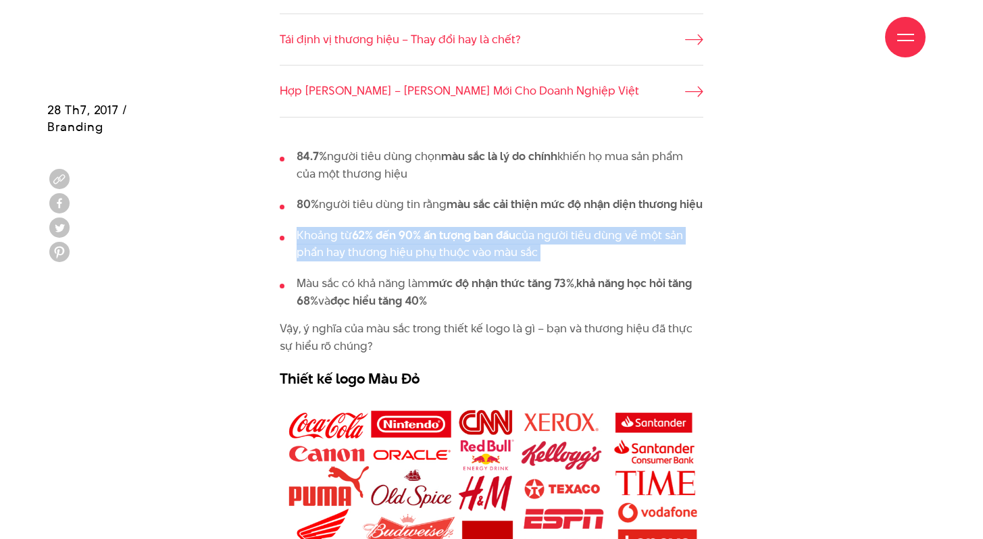
click at [356, 227] on strong "62% đến 90%" at bounding box center [386, 235] width 69 height 16
